Goal: Transaction & Acquisition: Download file/media

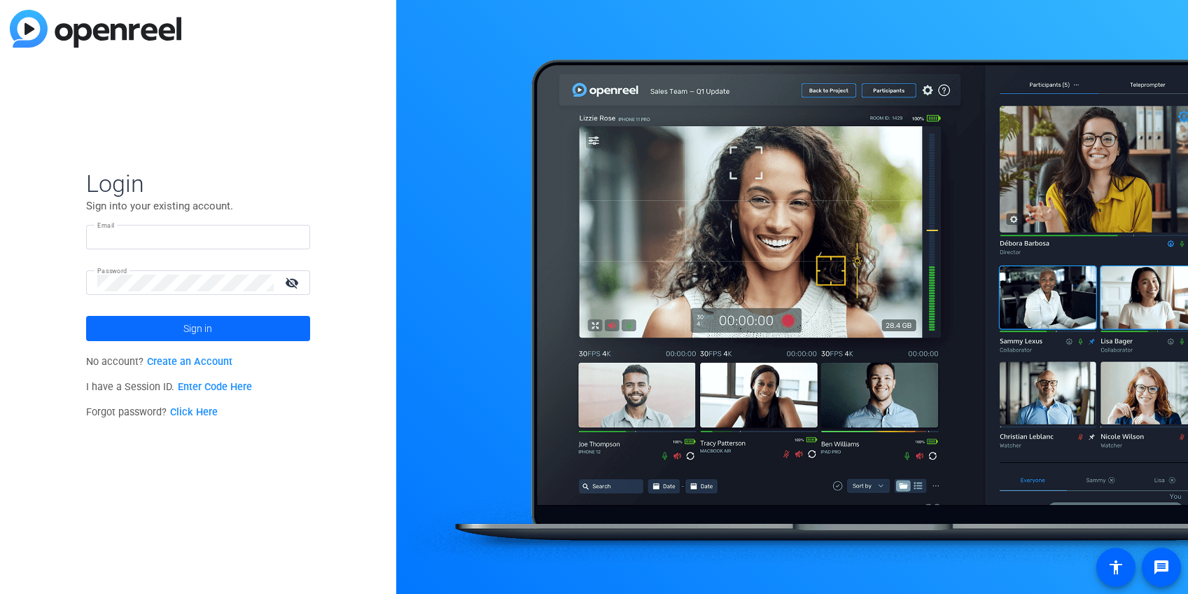
type input "[PERSON_NAME][EMAIL_ADDRESS][DOMAIN_NAME]"
click at [181, 330] on span at bounding box center [198, 329] width 224 height 34
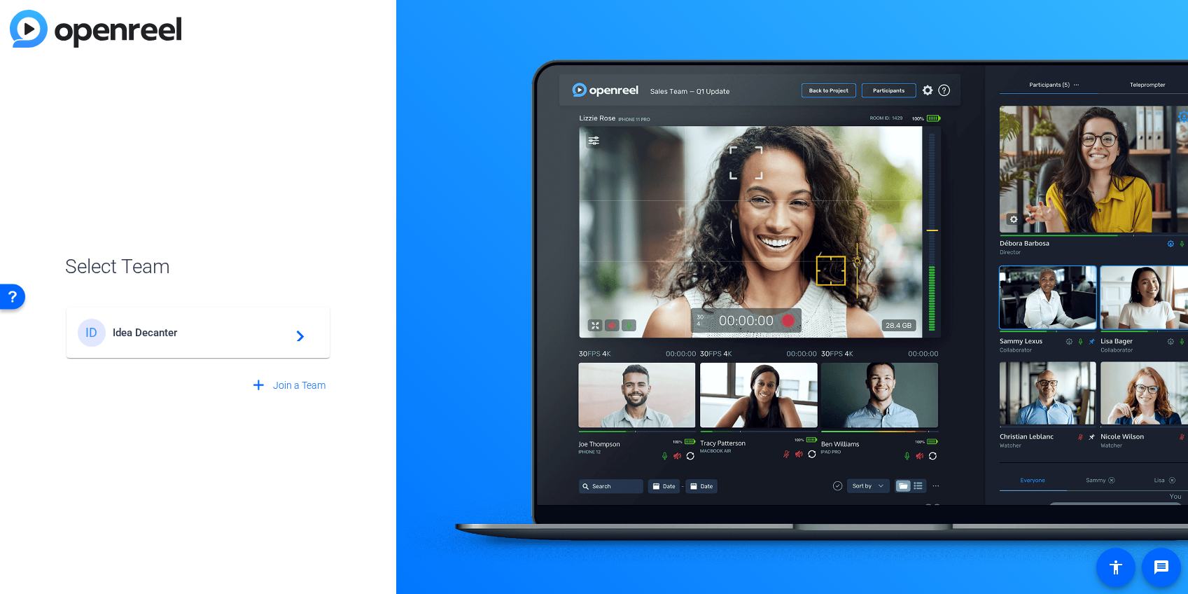
click at [245, 327] on span "Idea Decanter" at bounding box center [200, 332] width 175 height 13
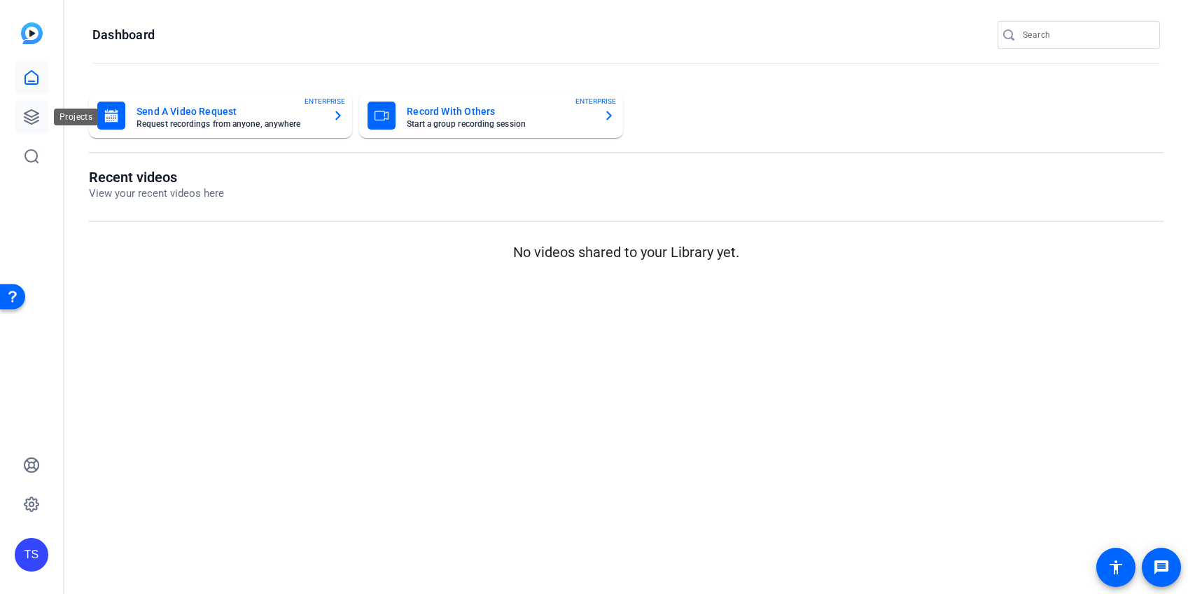
click at [39, 116] on icon at bounding box center [32, 117] width 14 height 14
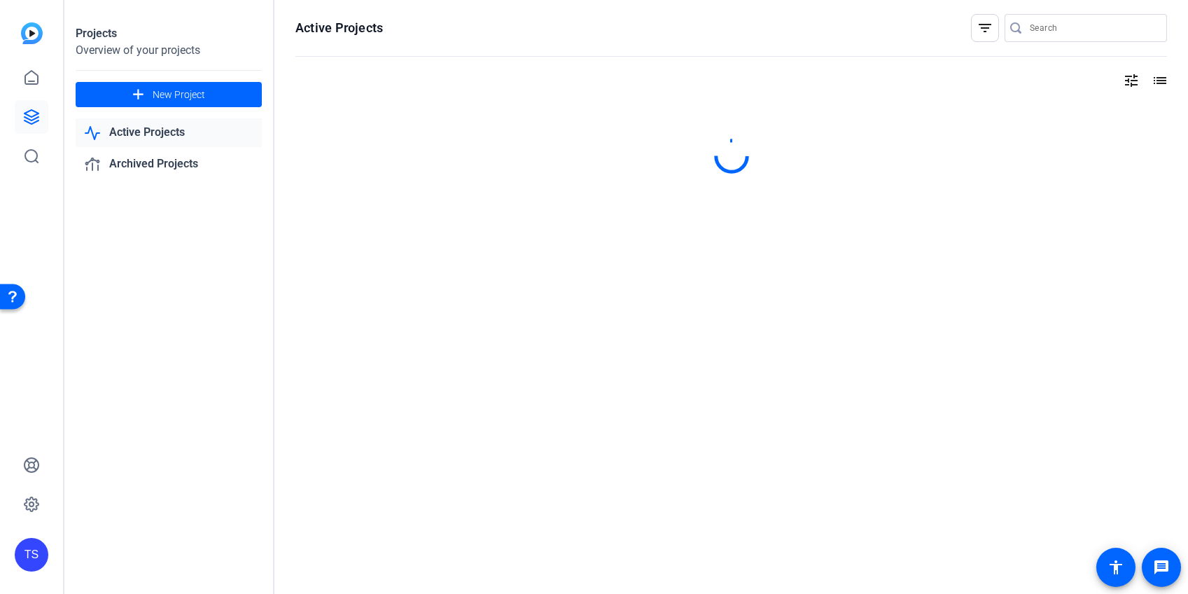
click at [1040, 33] on input "Search" at bounding box center [1093, 28] width 126 height 17
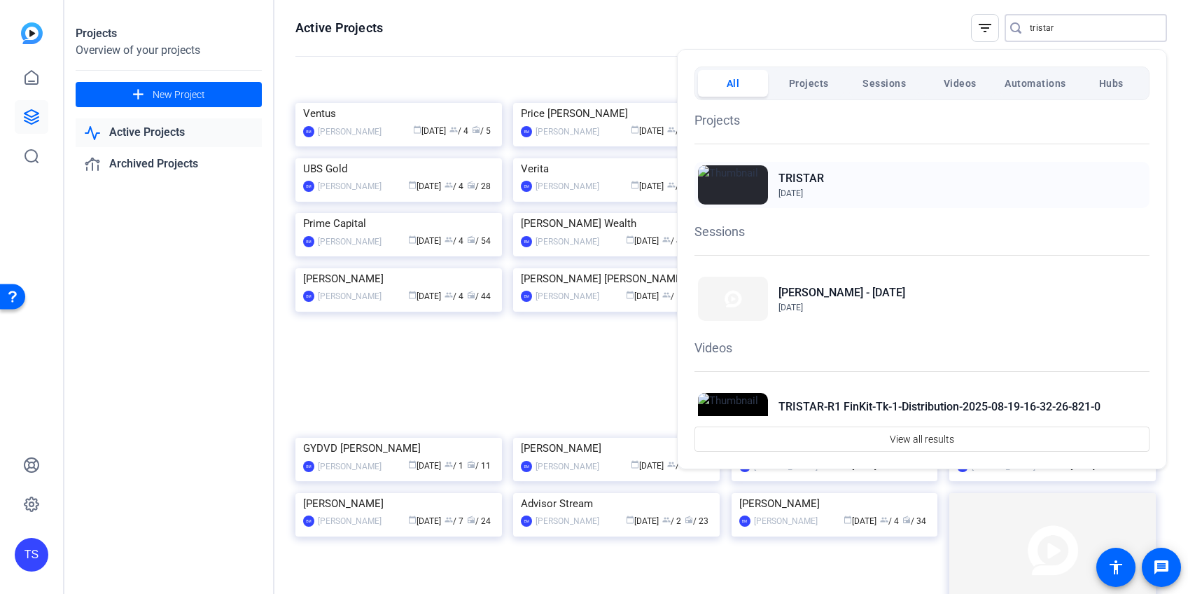
type input "tristar"
click at [835, 172] on div "TRISTAR [DATE]" at bounding box center [922, 185] width 455 height 46
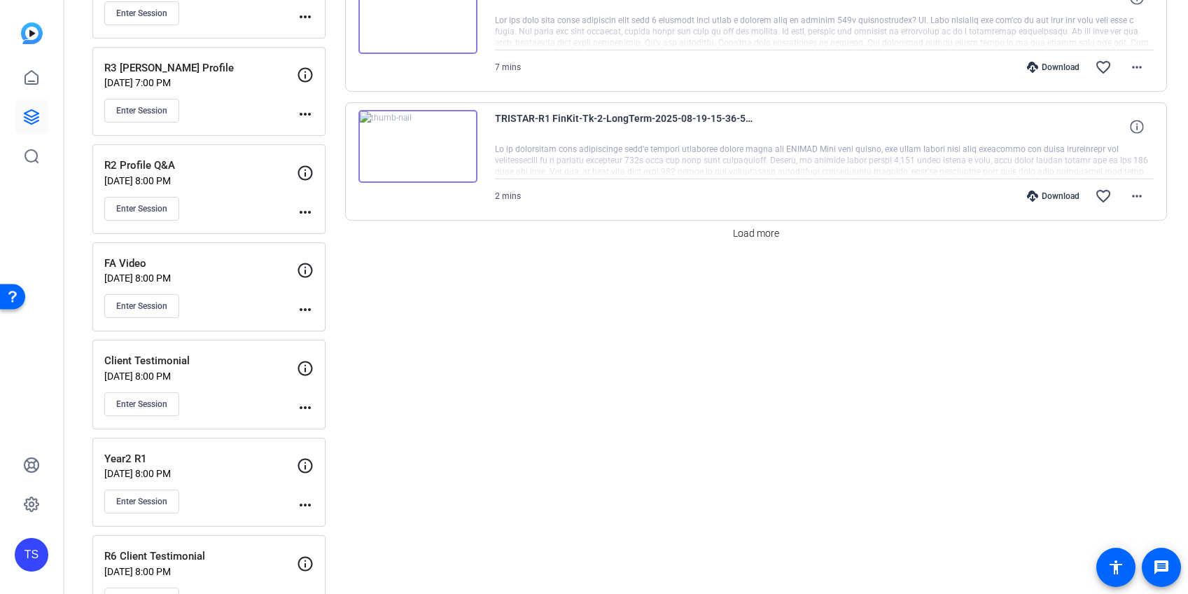
scroll to position [1181, 0]
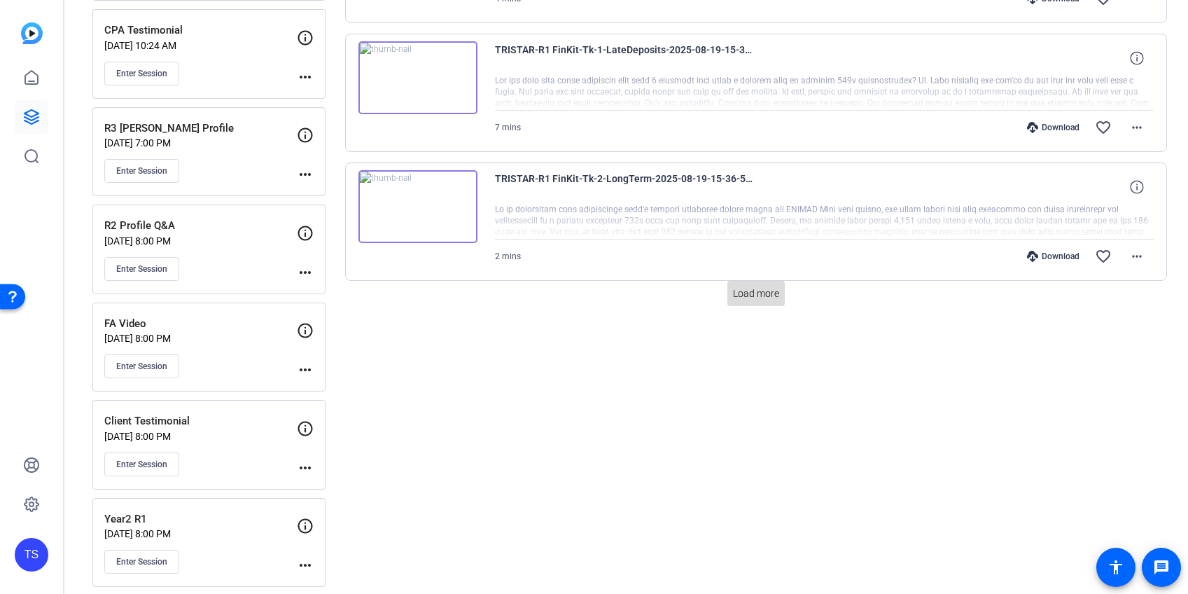
click at [737, 290] on span "Load more" at bounding box center [756, 293] width 46 height 15
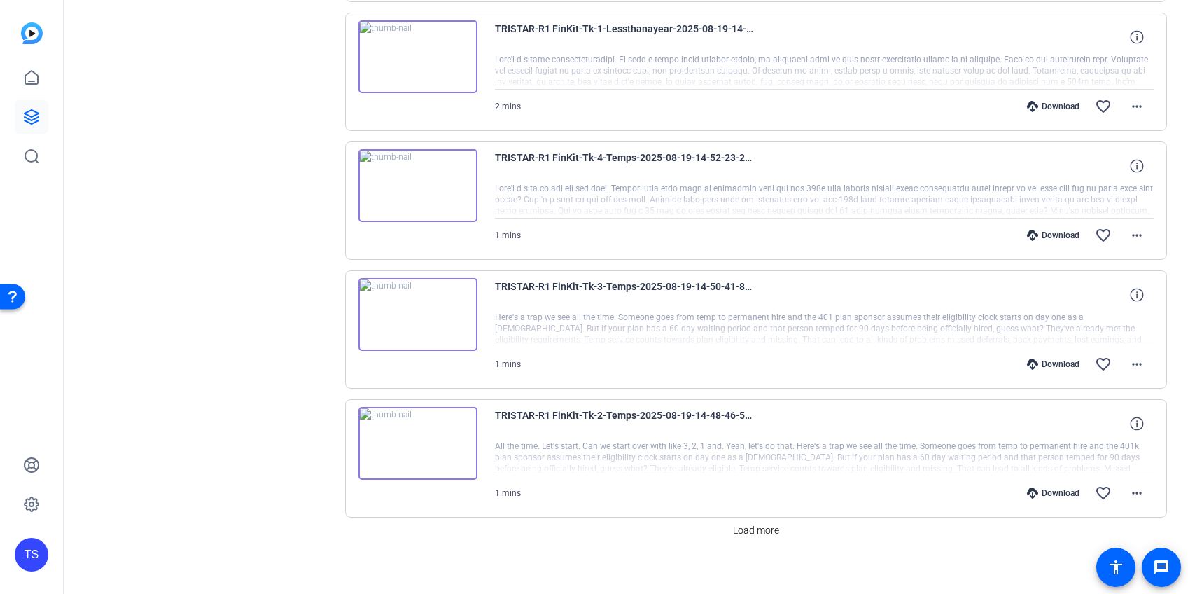
scroll to position [2244, 0]
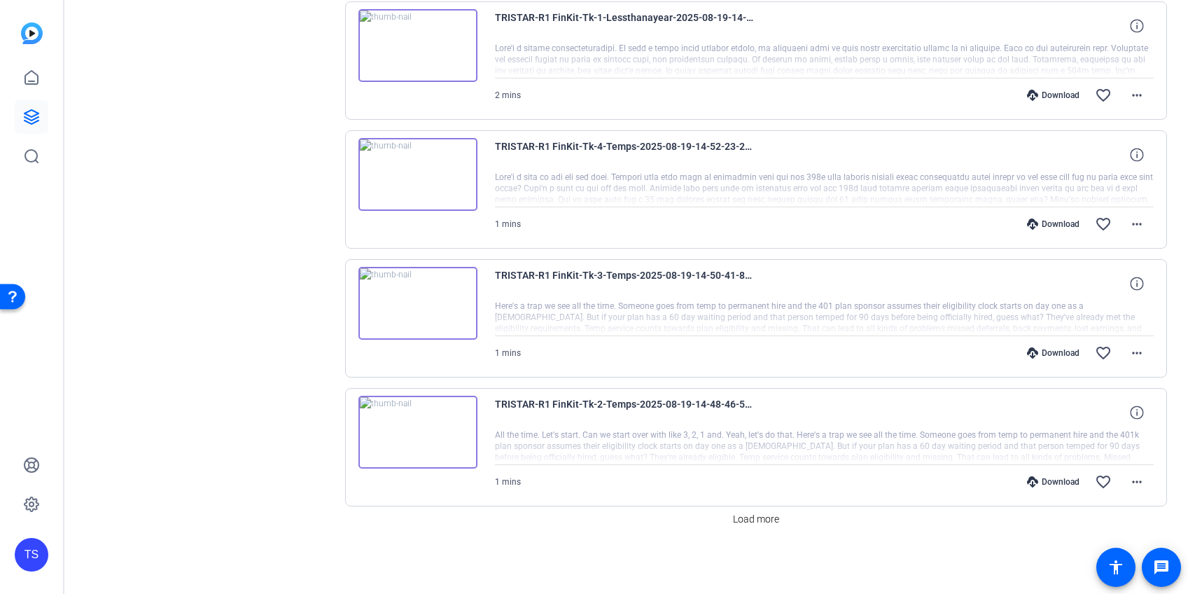
click at [425, 172] on img at bounding box center [418, 174] width 119 height 73
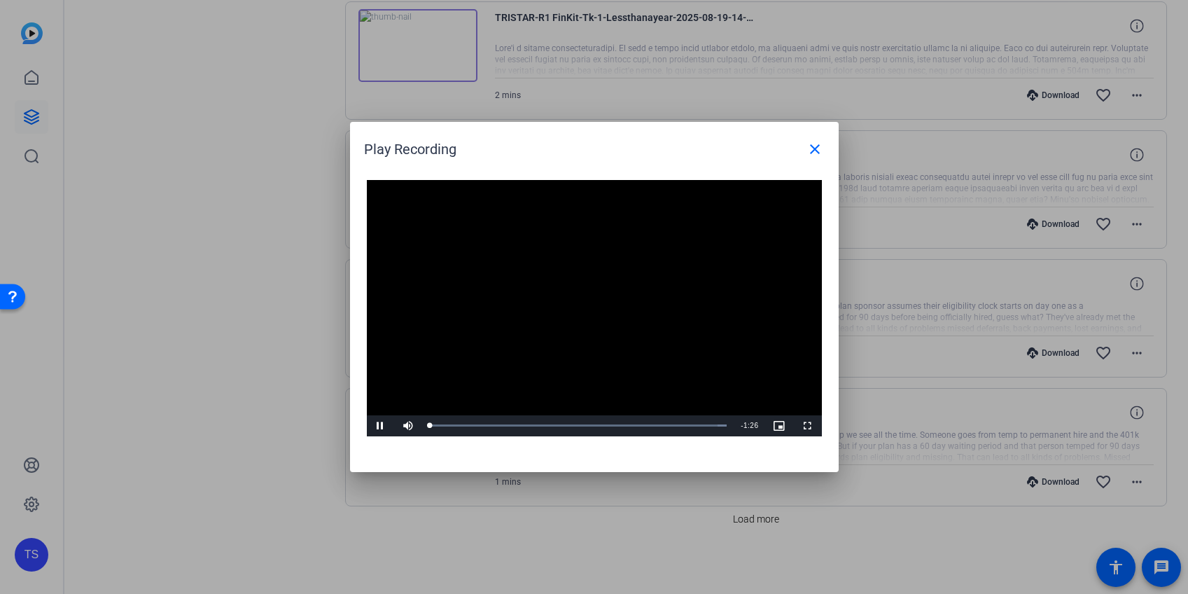
click at [563, 280] on video "Video Player" at bounding box center [594, 308] width 455 height 256
click at [378, 426] on span "Video Player" at bounding box center [381, 426] width 28 height 0
click at [482, 426] on div "0:15" at bounding box center [482, 426] width 1 height 4
click at [537, 426] on div "Loaded : 100.00% 0:31 0:31" at bounding box center [579, 426] width 298 height 4
click at [551, 424] on div "Loaded : 100.00% 0:35 0:35" at bounding box center [579, 426] width 298 height 4
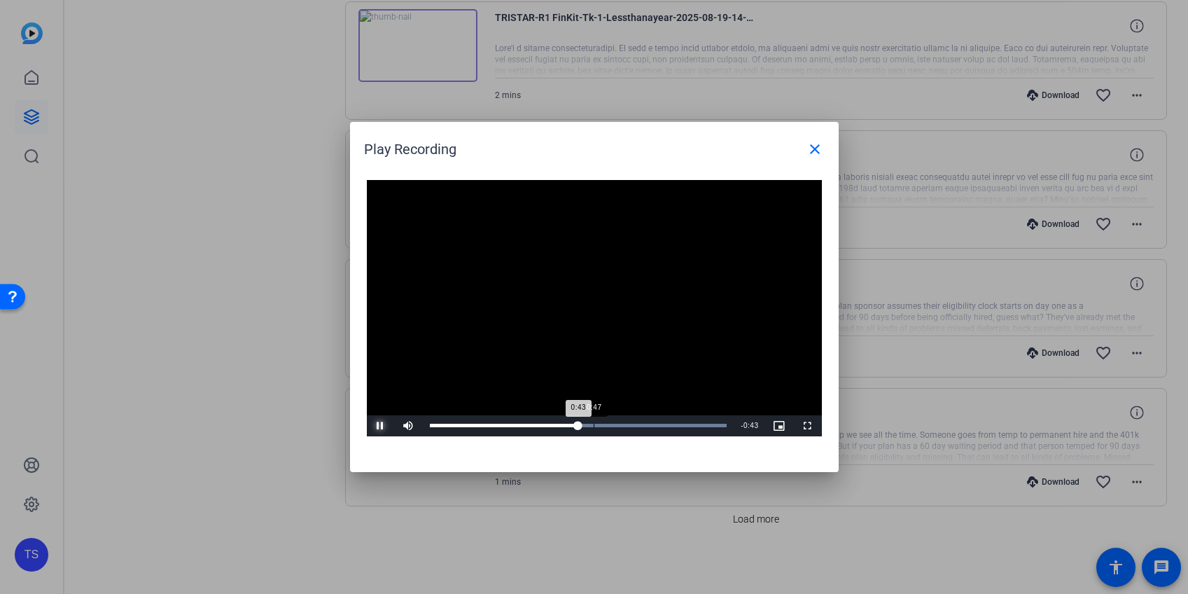
drag, startPoint x: 593, startPoint y: 422, endPoint x: 620, endPoint y: 424, distance: 27.4
click at [594, 422] on div "Loaded : 100.00% 0:47 0:43" at bounding box center [579, 425] width 312 height 21
click at [627, 424] on div "0:57" at bounding box center [627, 426] width 1 height 4
click at [667, 424] on div "1:09" at bounding box center [667, 426] width 1 height 4
click at [525, 421] on div "Loaded : 100.00% 0:28 1:19" at bounding box center [579, 425] width 312 height 21
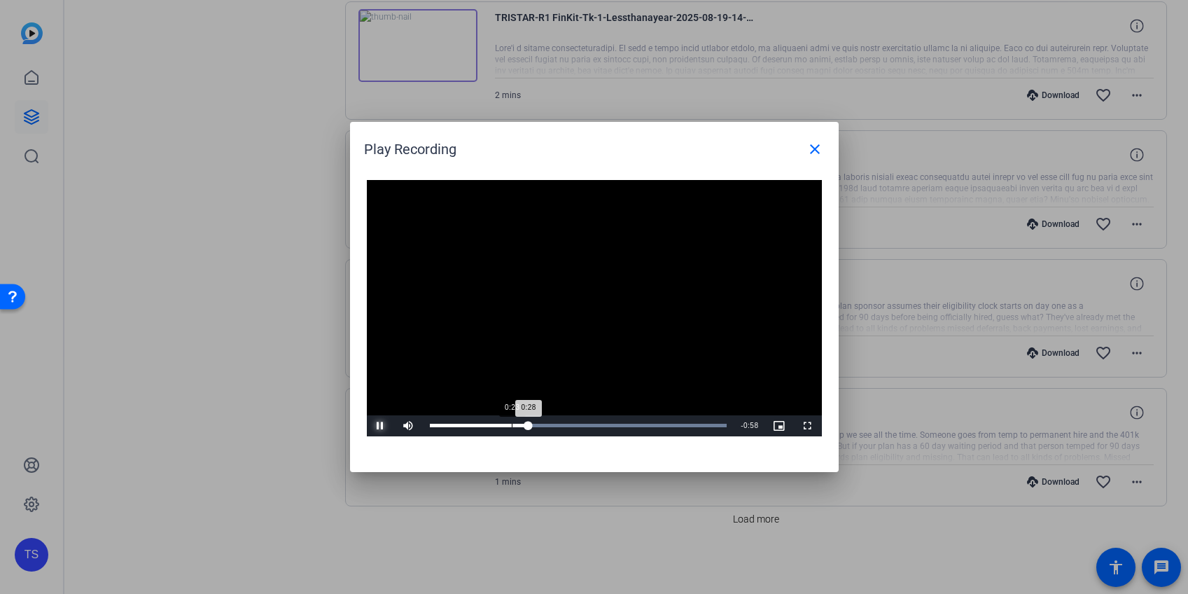
click at [512, 424] on div "0:23" at bounding box center [512, 426] width 1 height 4
click at [811, 149] on mat-icon "close" at bounding box center [815, 149] width 17 height 17
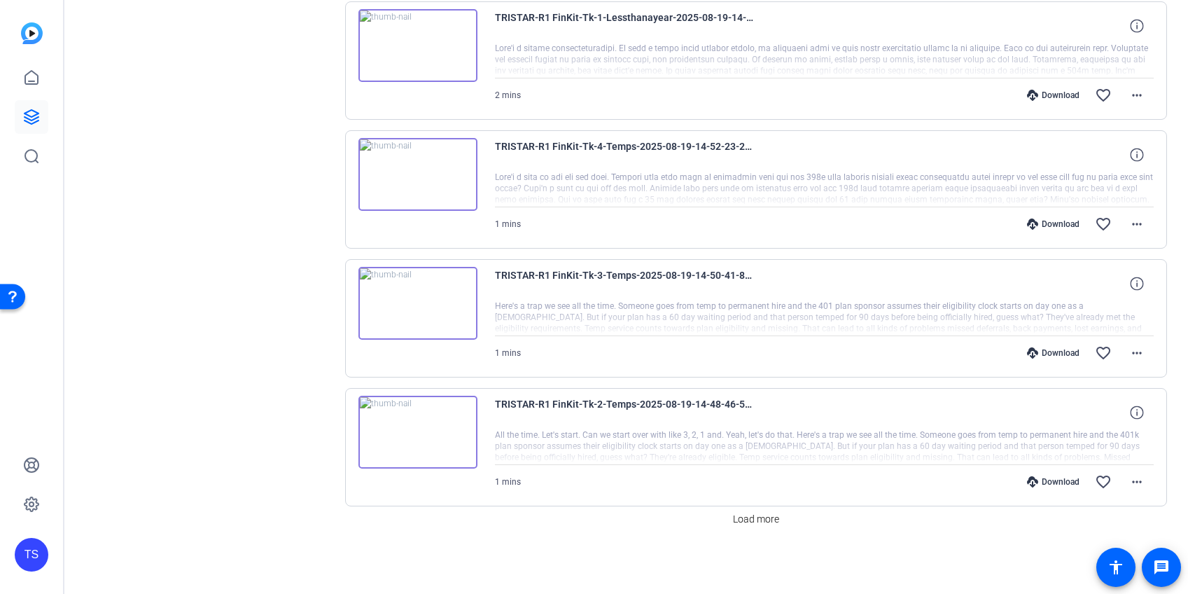
click at [419, 298] on img at bounding box center [418, 303] width 119 height 73
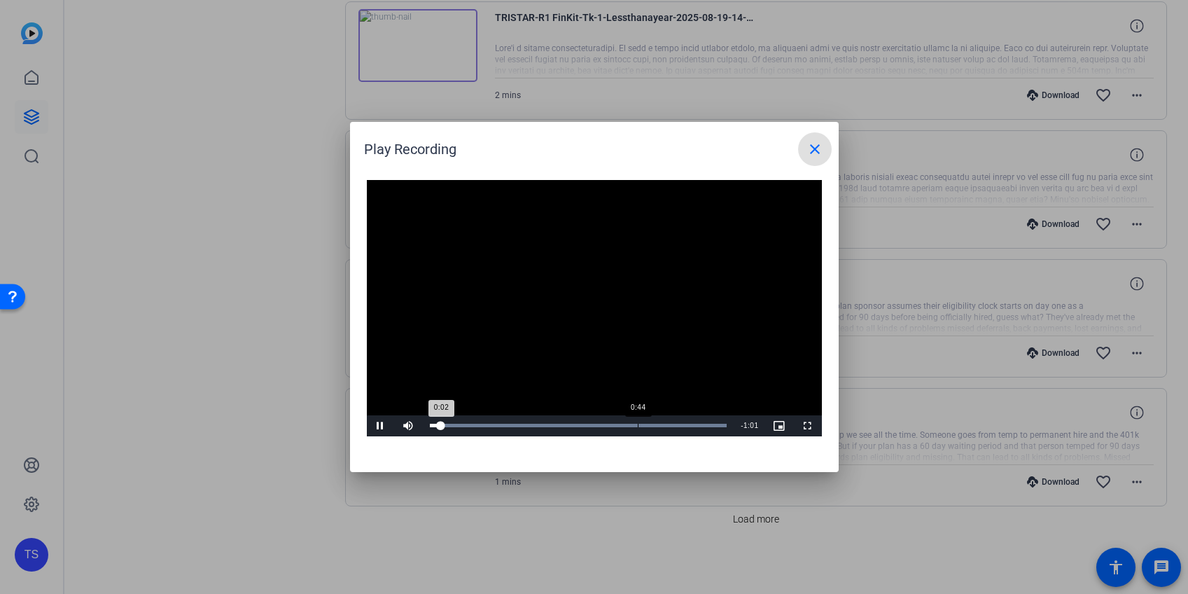
click at [637, 424] on div "Loaded : 100.00% 0:44 0:02" at bounding box center [579, 426] width 298 height 4
click at [667, 424] on div "Loaded : 100.00% 0:50 0:46" at bounding box center [579, 426] width 298 height 4
click at [375, 426] on span "Video Player" at bounding box center [381, 426] width 28 height 0
click at [810, 144] on mat-icon "close" at bounding box center [815, 149] width 17 height 17
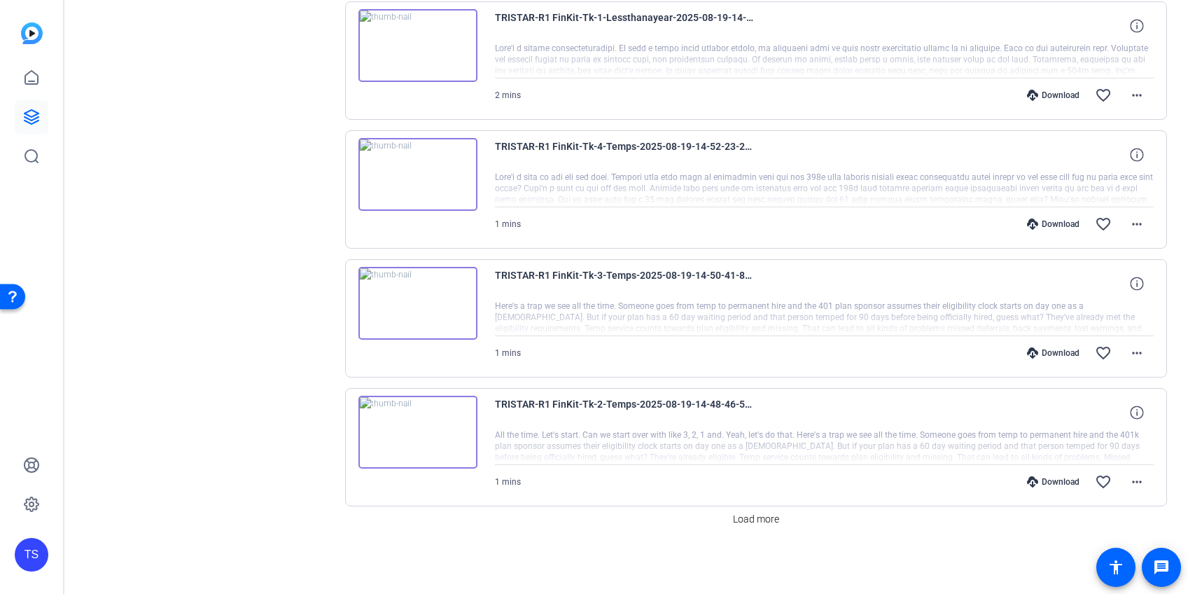
click at [1056, 349] on div "Download" at bounding box center [1053, 352] width 67 height 11
